Goal: Task Accomplishment & Management: Use online tool/utility

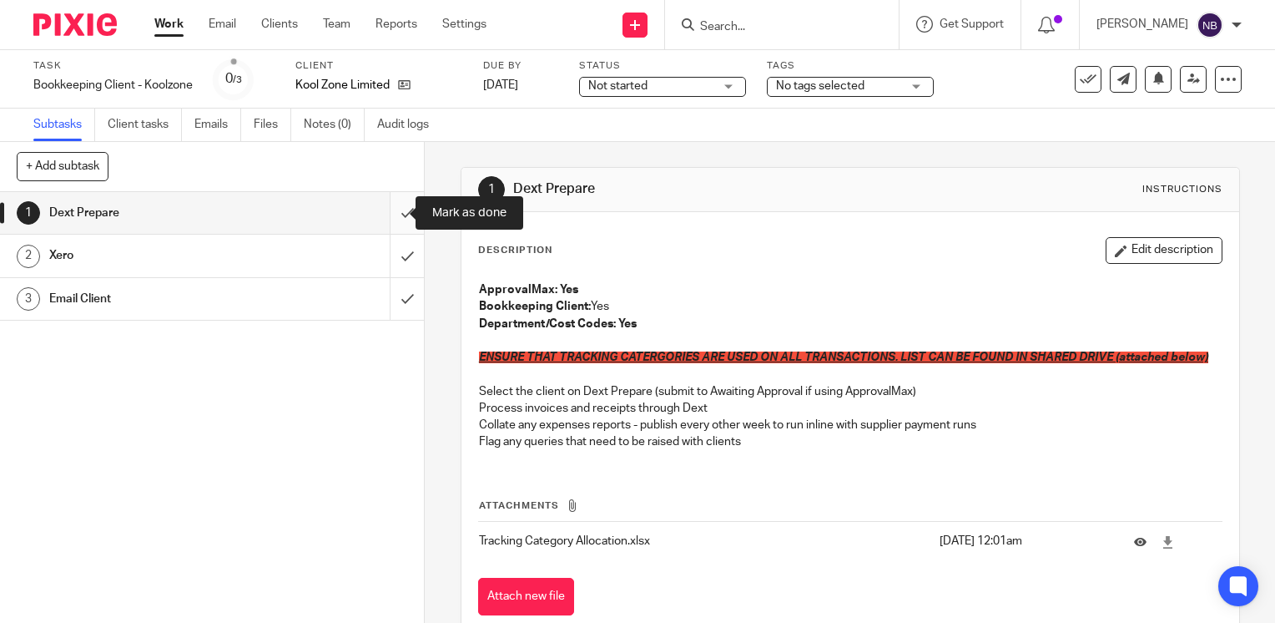
click at [384, 213] on input "submit" at bounding box center [212, 213] width 424 height 42
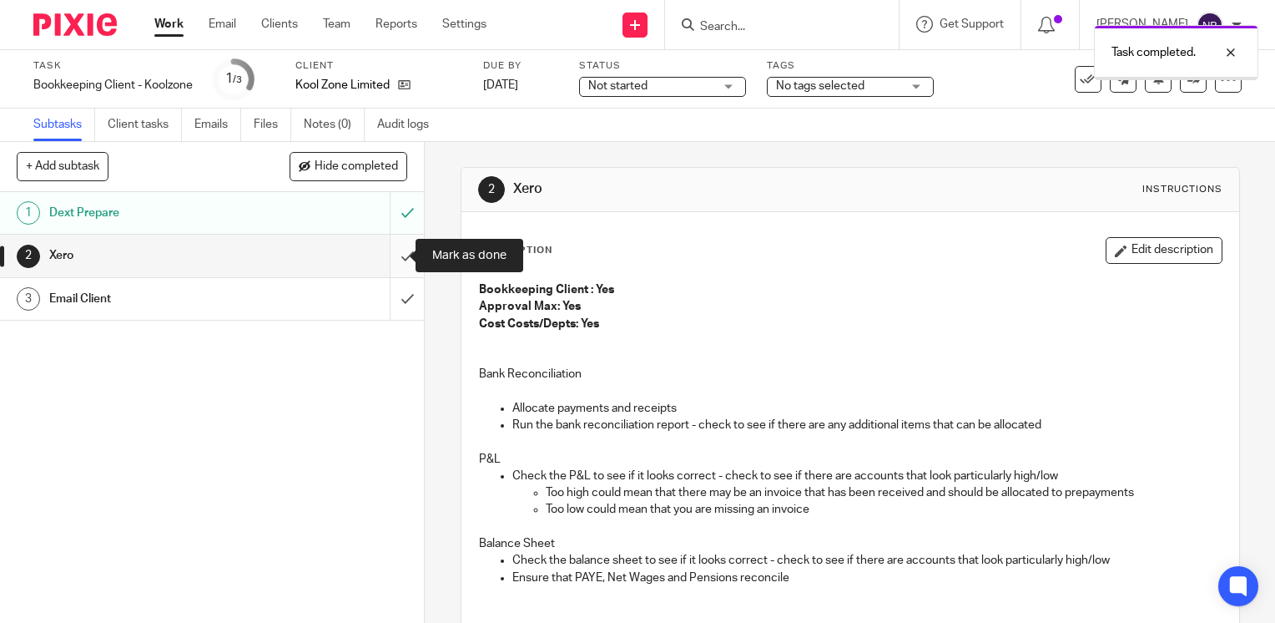
click at [394, 252] on input "submit" at bounding box center [212, 256] width 424 height 42
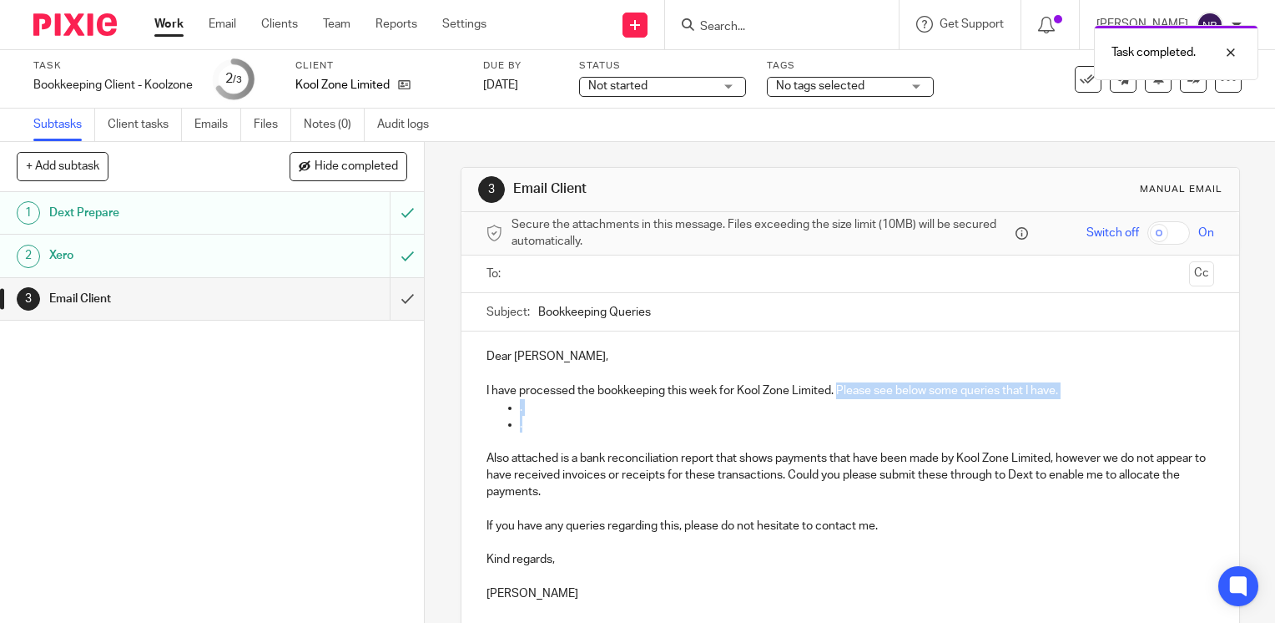
drag, startPoint x: 536, startPoint y: 426, endPoint x: 835, endPoint y: 392, distance: 300.7
click at [835, 392] on div "Dear [PERSON_NAME], I have processed the bookkeeping this week for Kool Zone Li…" at bounding box center [851, 472] width 778 height 283
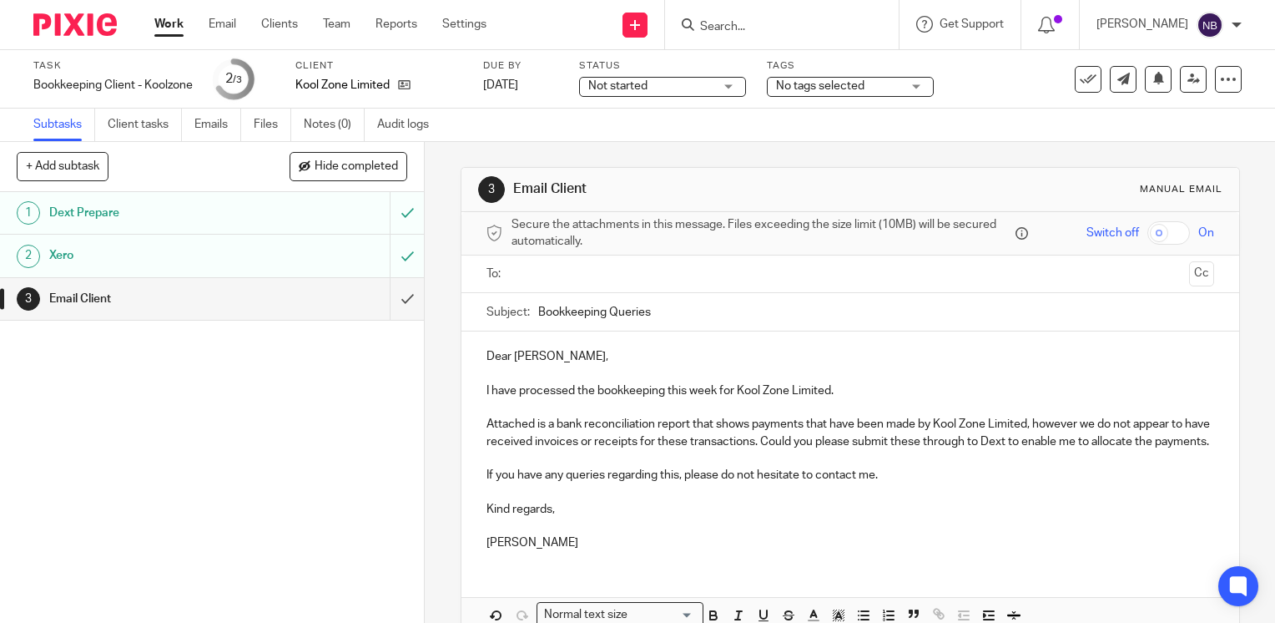
click at [838, 273] on input "text" at bounding box center [850, 274] width 664 height 19
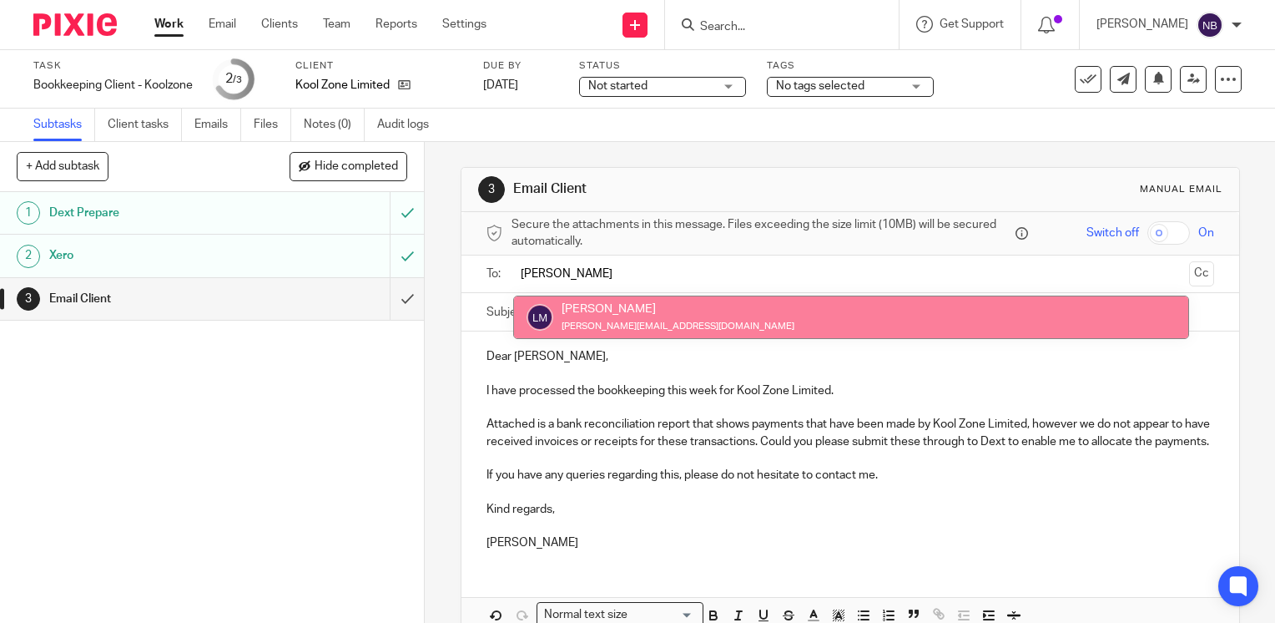
type input "louise"
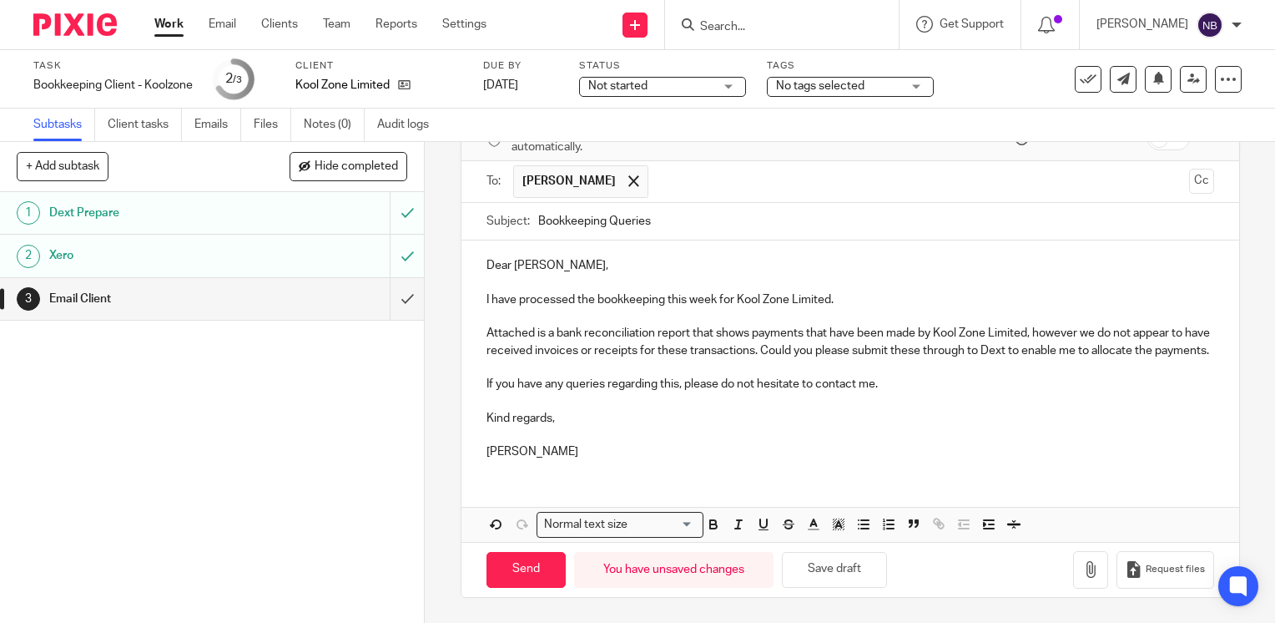
scroll to position [108, 0]
click at [1083, 573] on icon "button" at bounding box center [1091, 569] width 17 height 17
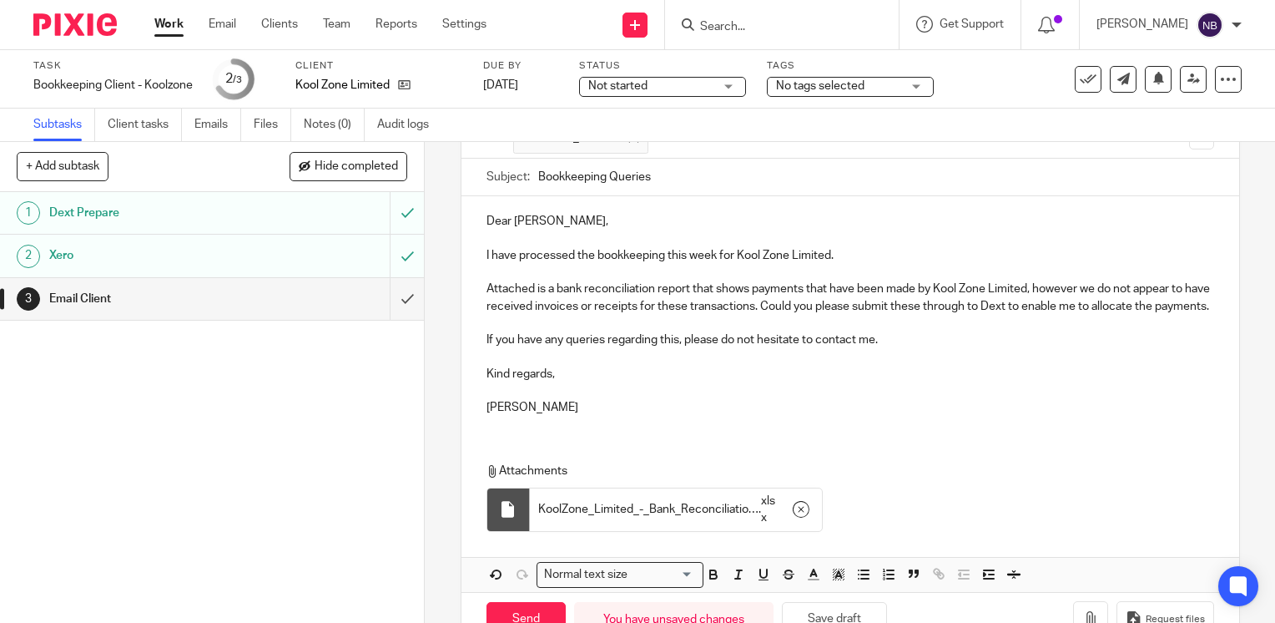
scroll to position [202, 0]
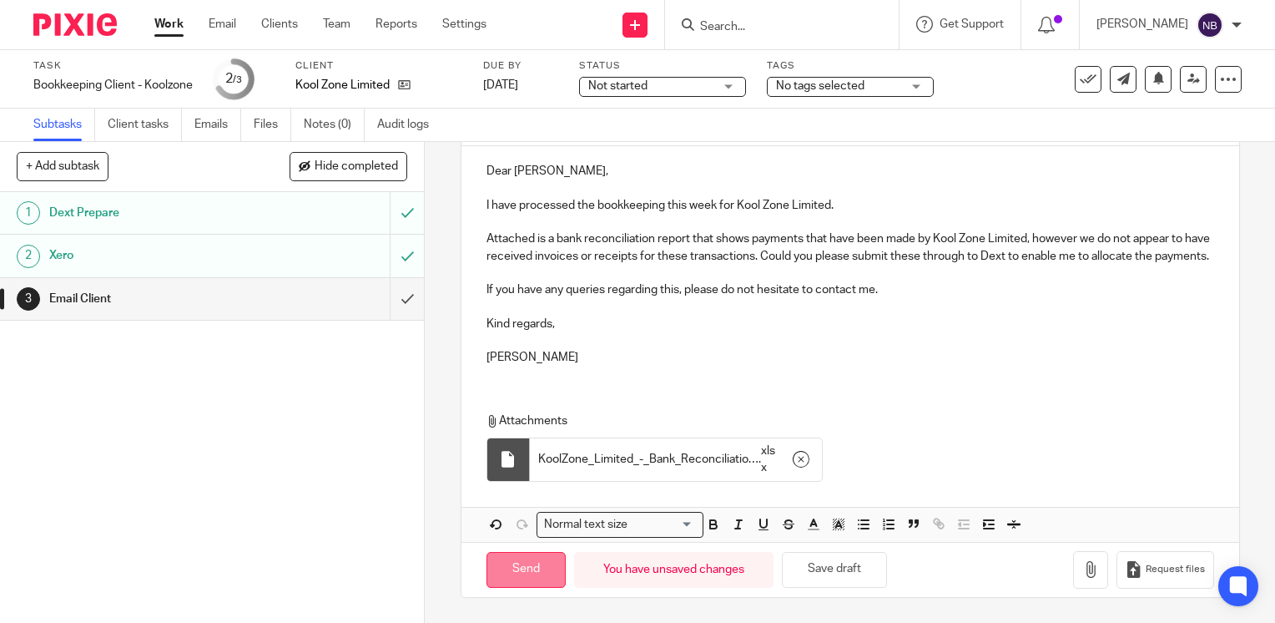
click at [525, 569] on input "Send" at bounding box center [526, 570] width 79 height 36
type input "Sent"
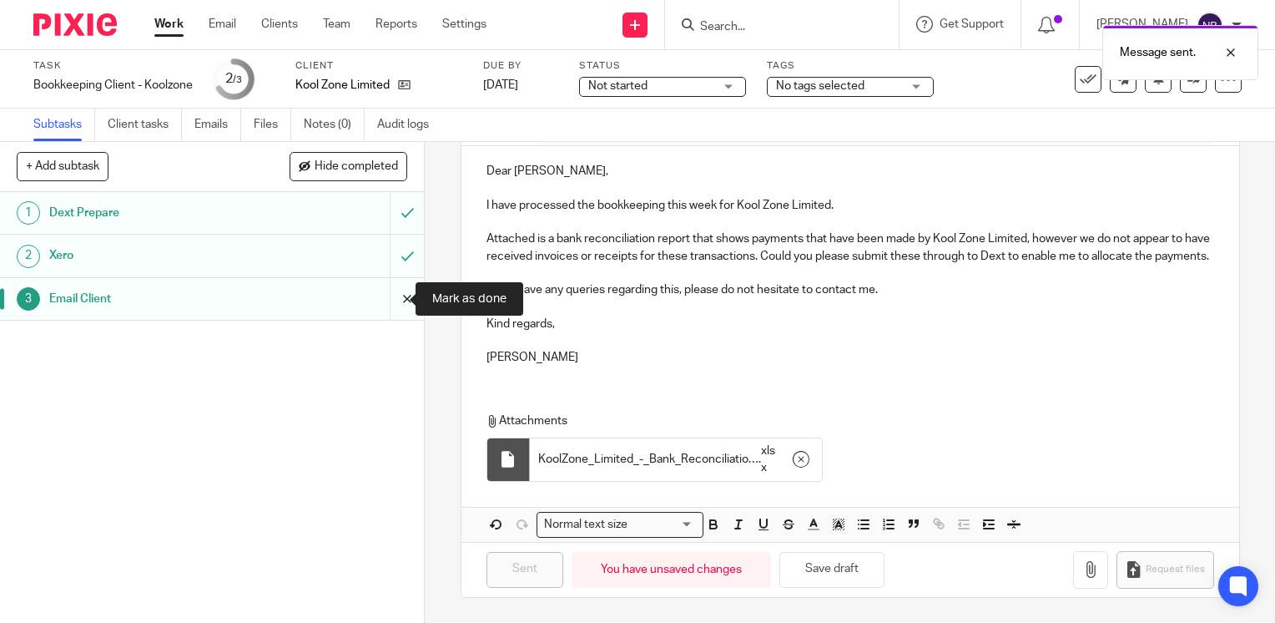
click at [386, 292] on input "submit" at bounding box center [212, 299] width 424 height 42
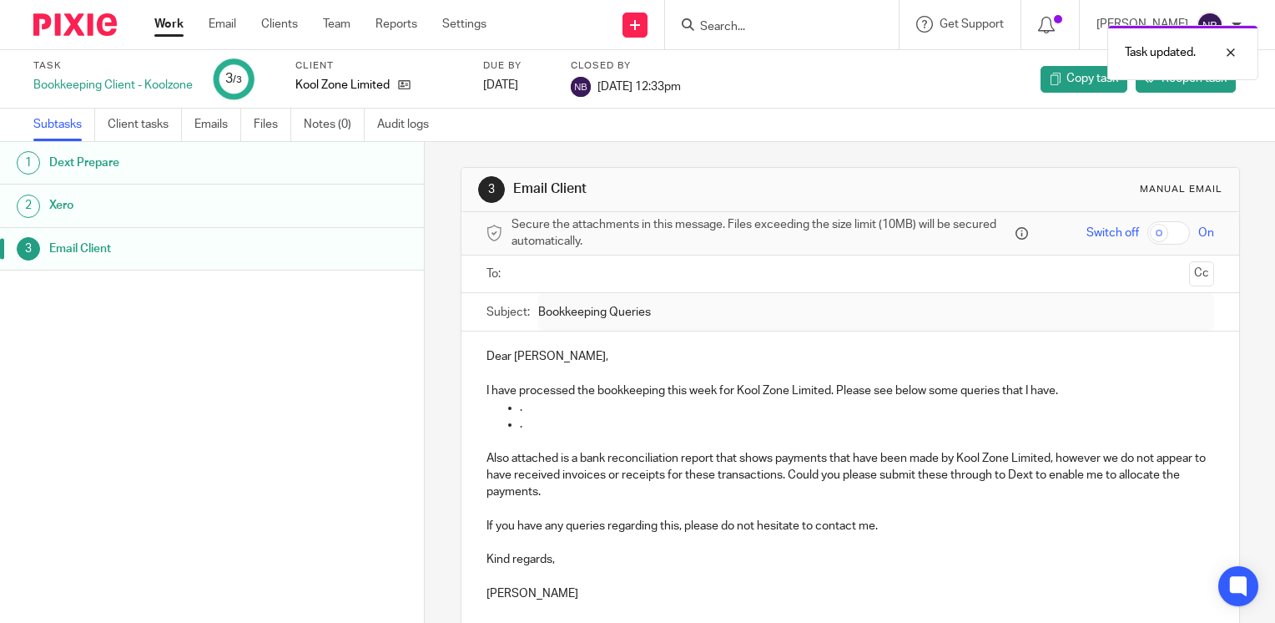
click at [157, 23] on link "Work" at bounding box center [168, 24] width 29 height 17
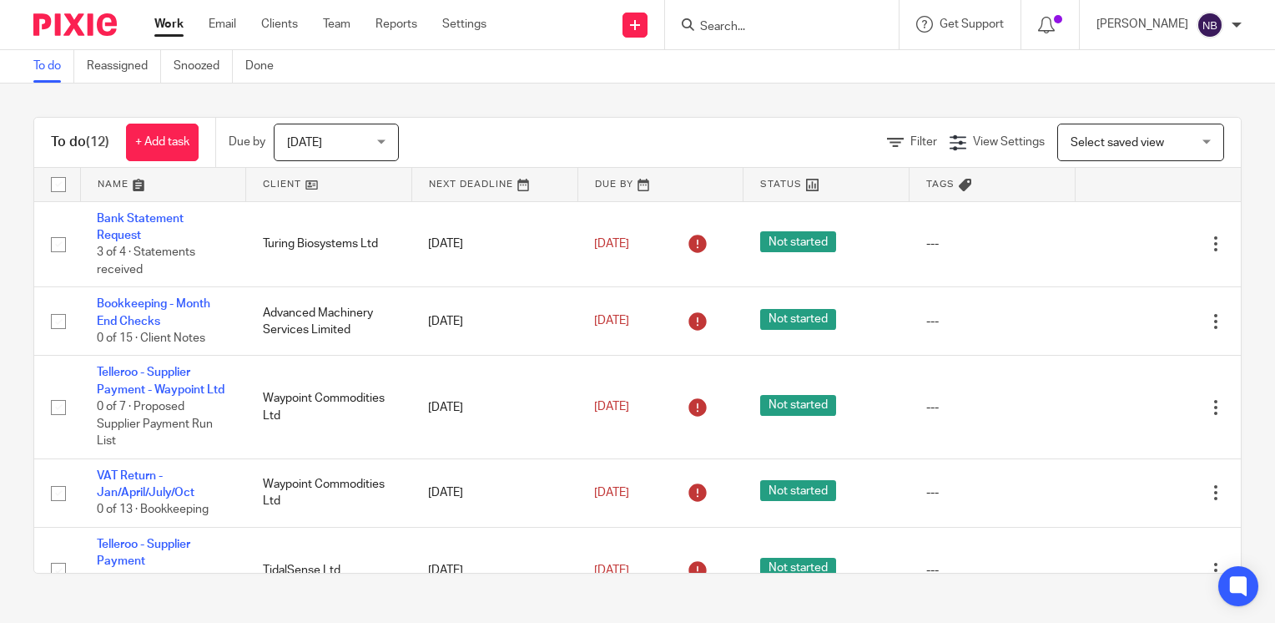
click at [270, 173] on link at bounding box center [328, 184] width 165 height 33
click at [271, 175] on link at bounding box center [328, 184] width 165 height 33
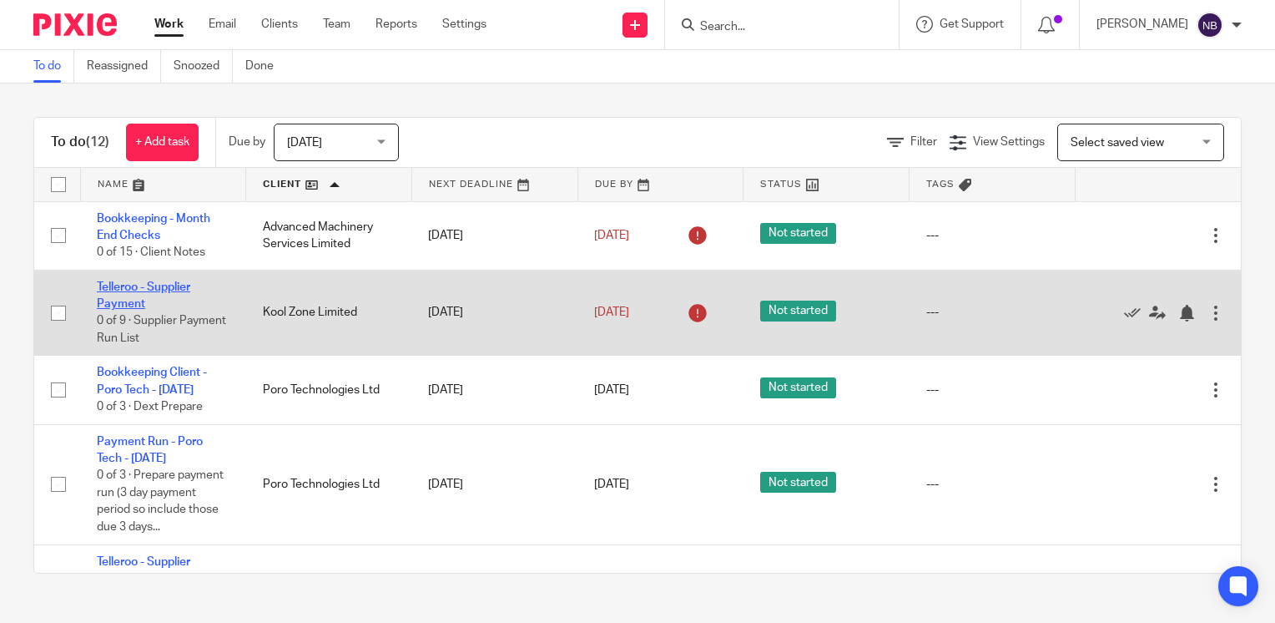
click at [126, 302] on link "Telleroo - Supplier Payment" at bounding box center [143, 295] width 93 height 28
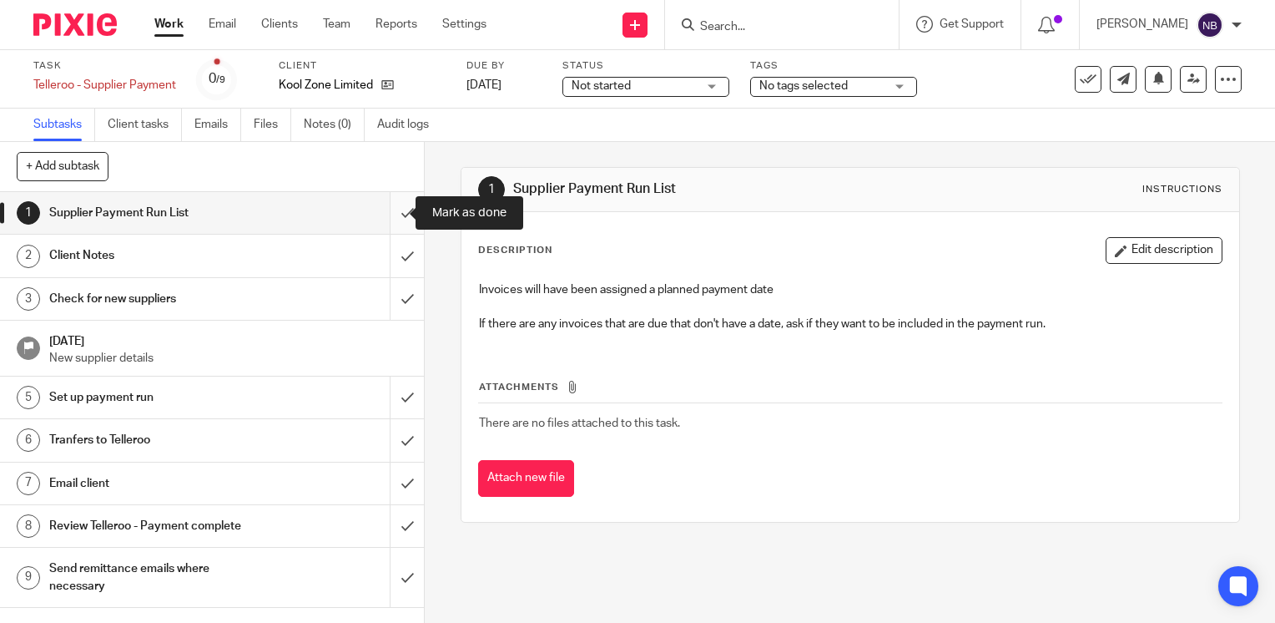
click at [386, 210] on input "submit" at bounding box center [212, 213] width 424 height 42
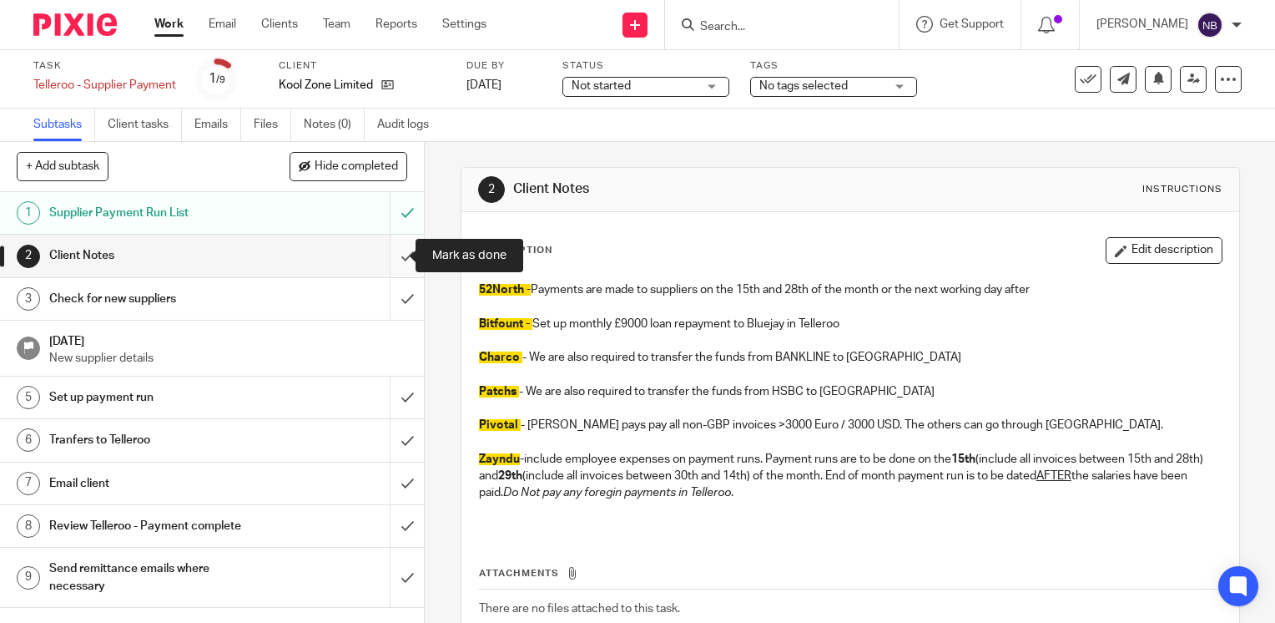
click at [384, 259] on input "submit" at bounding box center [212, 256] width 424 height 42
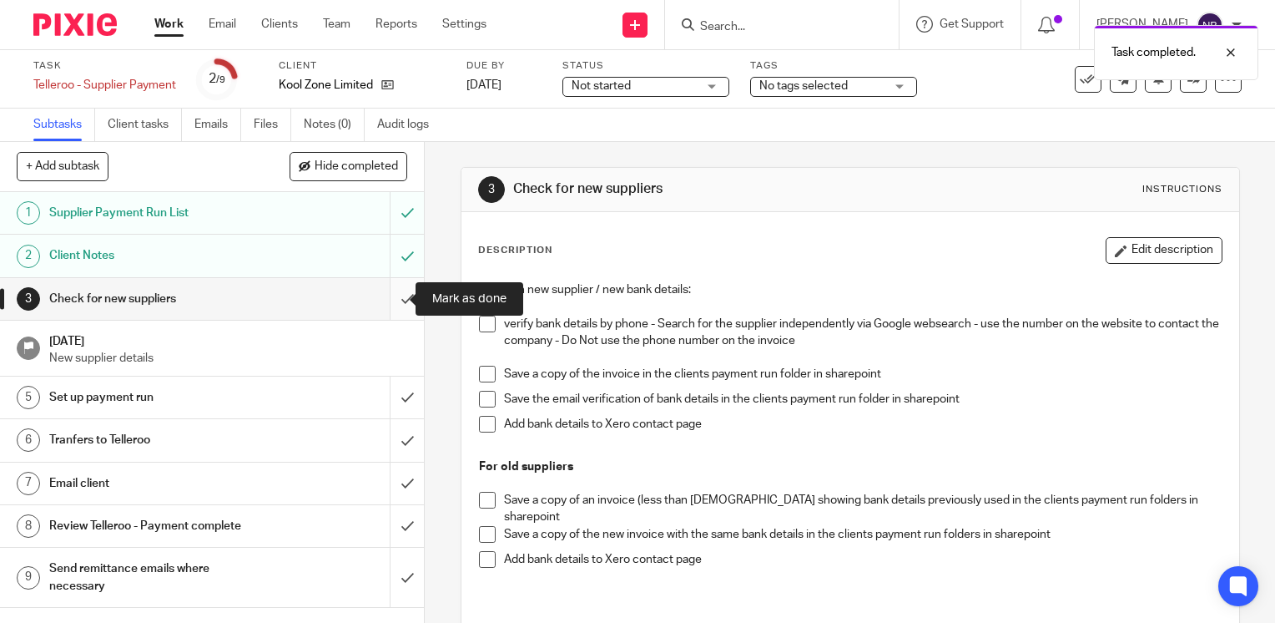
click at [387, 299] on input "submit" at bounding box center [212, 299] width 424 height 42
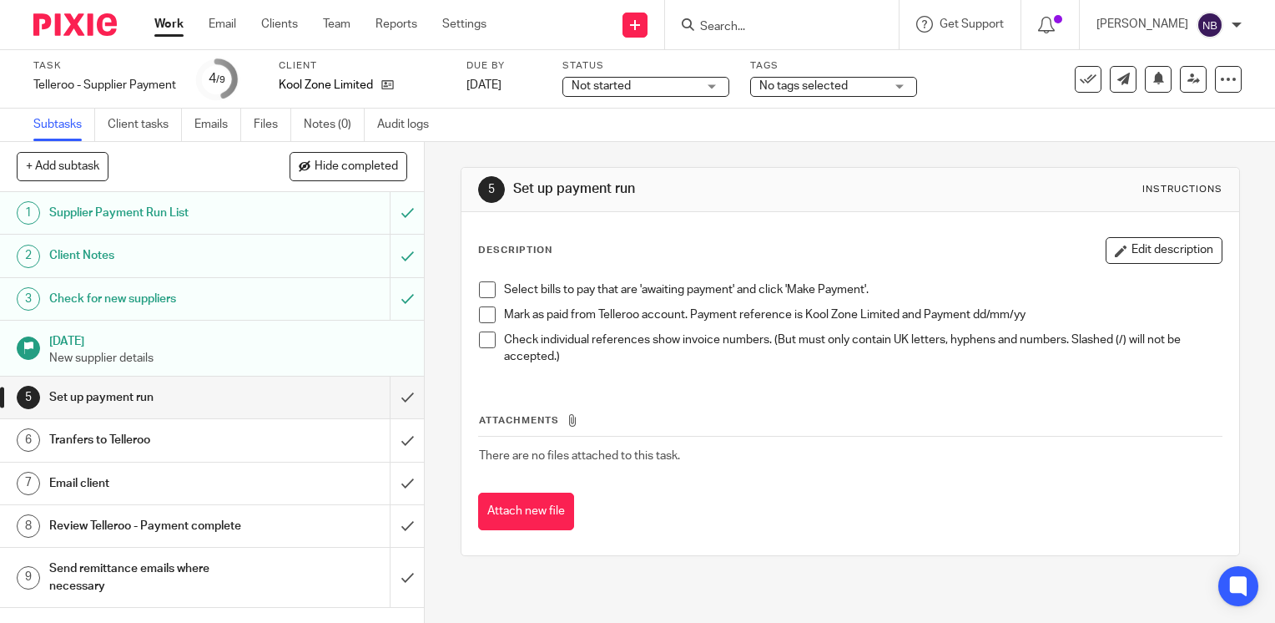
click at [174, 29] on link "Work" at bounding box center [168, 24] width 29 height 17
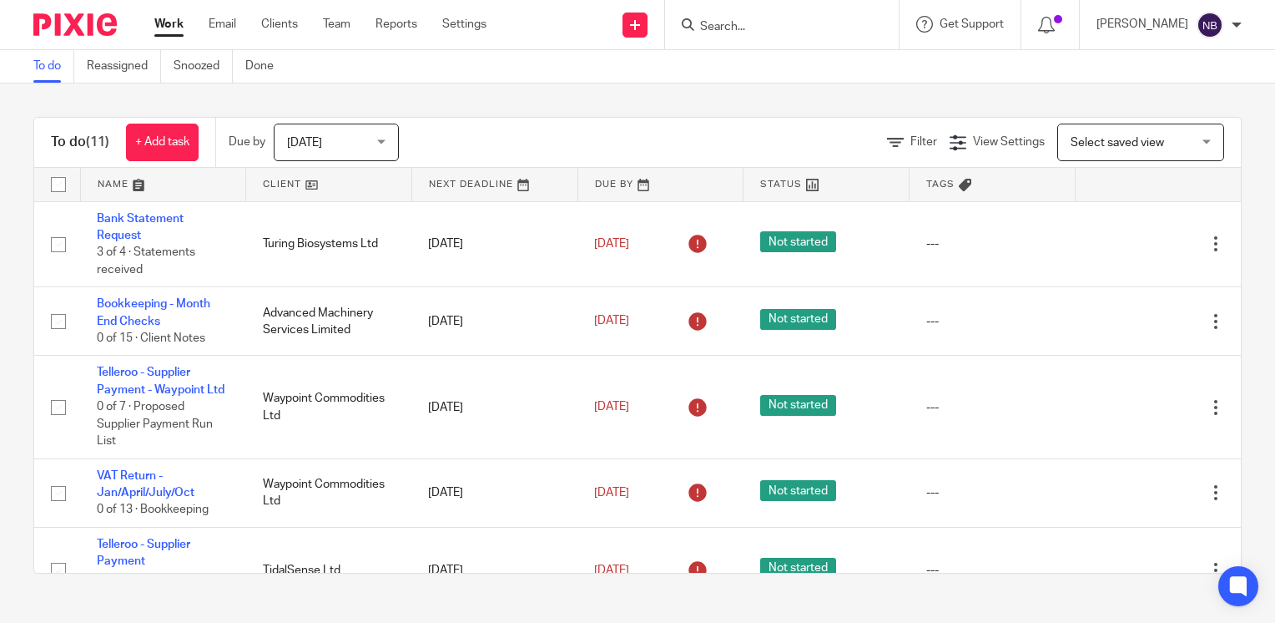
click at [278, 180] on link at bounding box center [328, 184] width 165 height 33
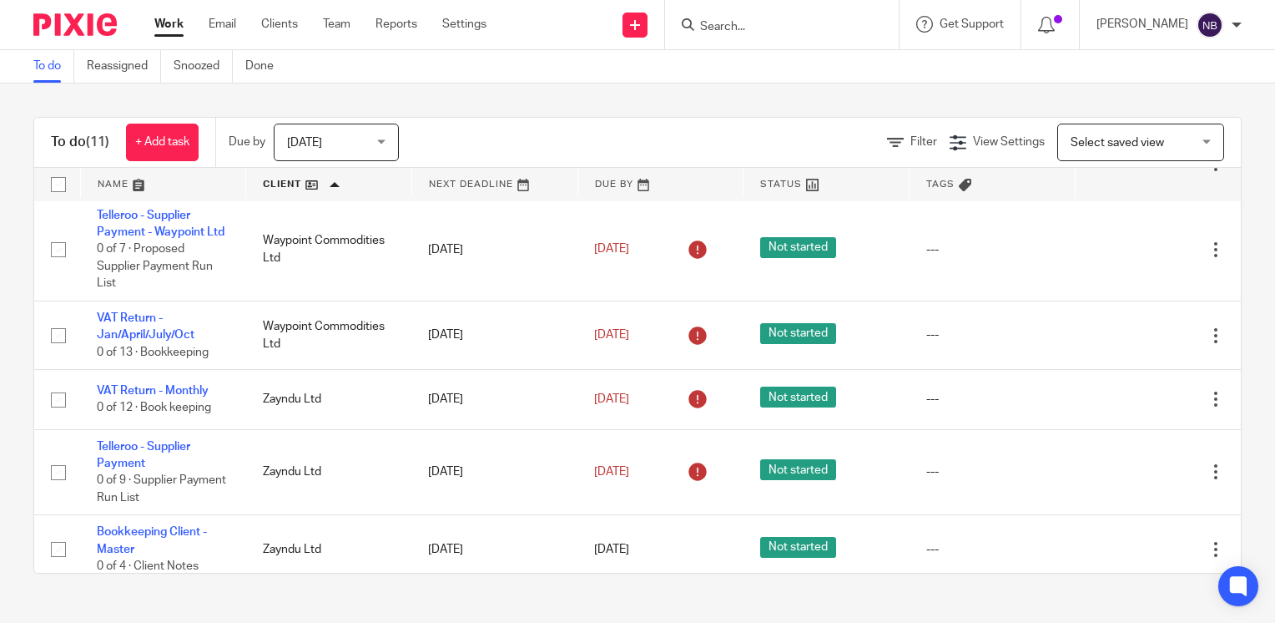
scroll to position [551, 0]
